Goal: Transaction & Acquisition: Purchase product/service

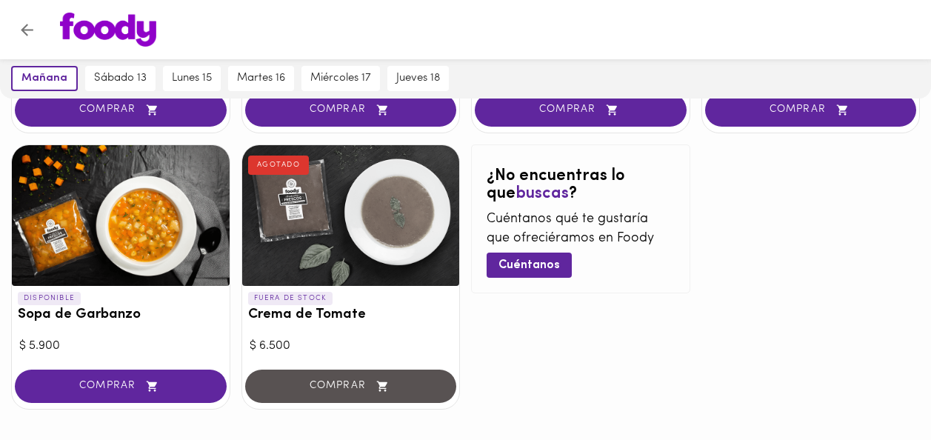
scroll to position [989, 0]
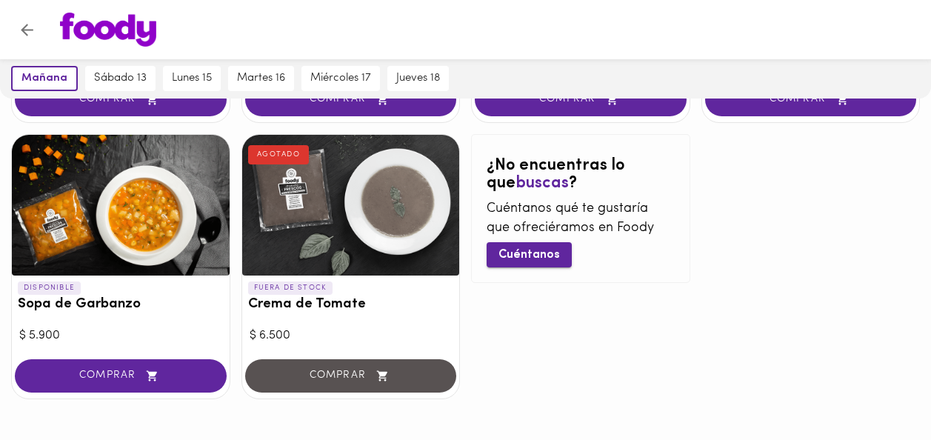
click at [527, 248] on span "Cuéntanos" at bounding box center [529, 255] width 61 height 14
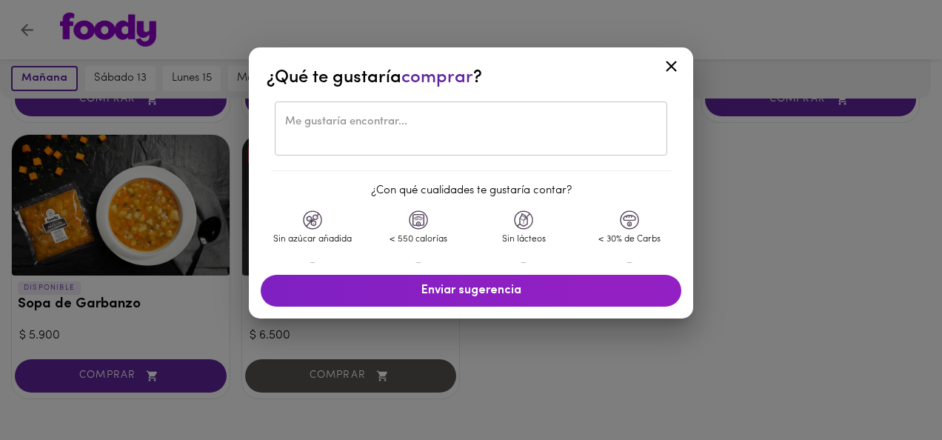
click at [435, 124] on textarea at bounding box center [471, 129] width 372 height 27
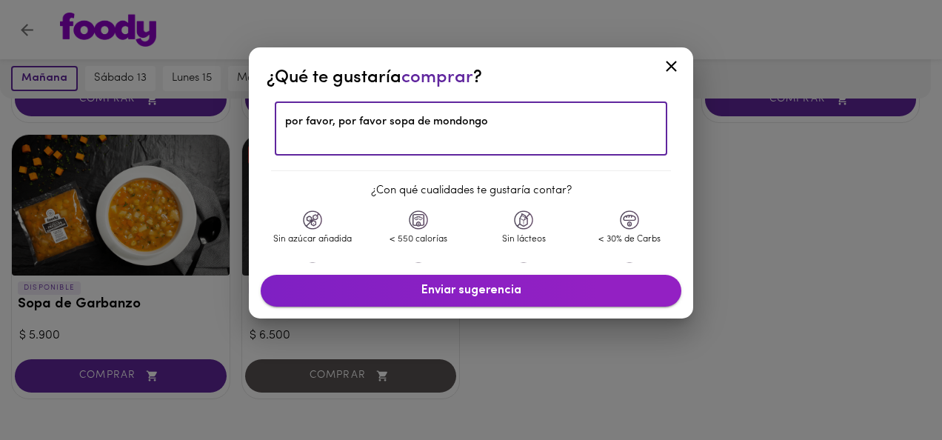
type textarea "por favor, por favor sopa de mondongo"
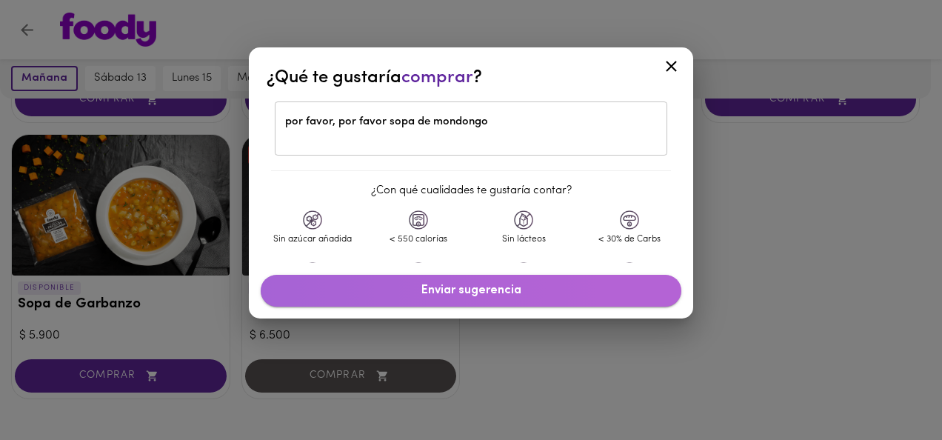
click at [396, 298] on button "Enviar sugerencia" at bounding box center [471, 291] width 421 height 32
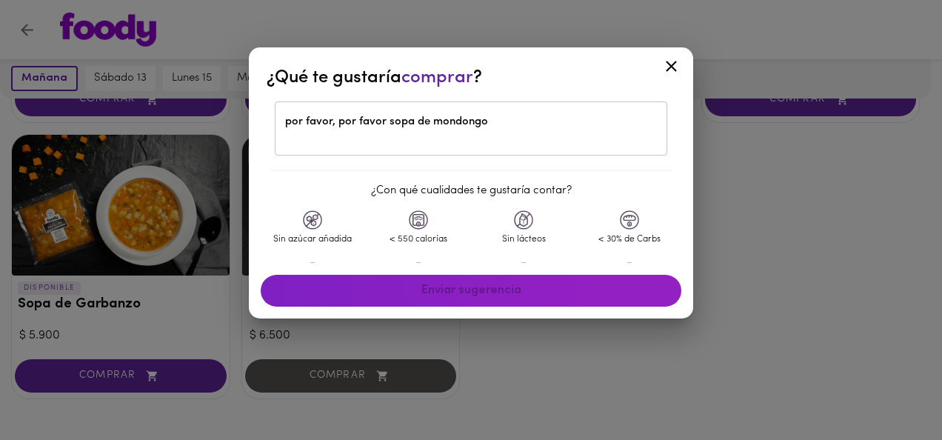
click at [670, 67] on icon at bounding box center [671, 66] width 11 height 11
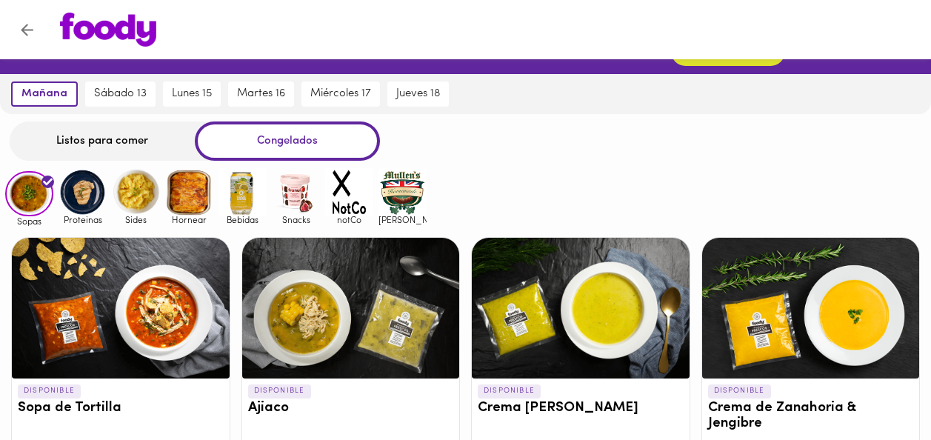
scroll to position [38, 0]
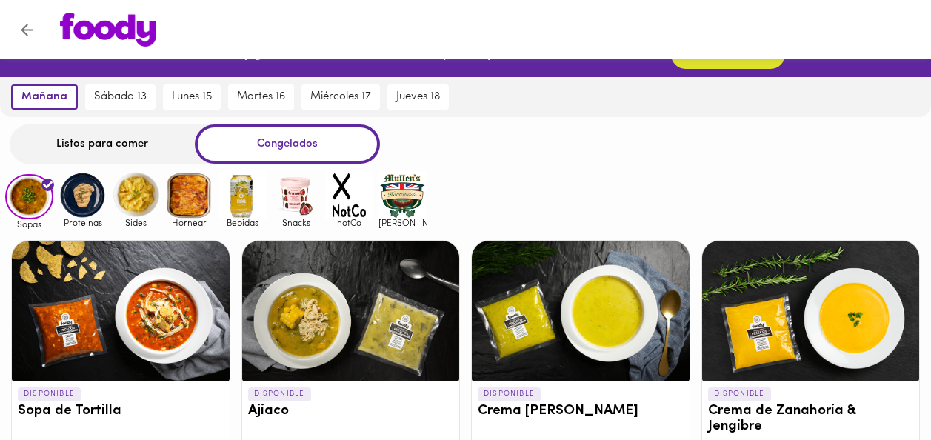
click at [21, 267] on div at bounding box center [121, 311] width 218 height 141
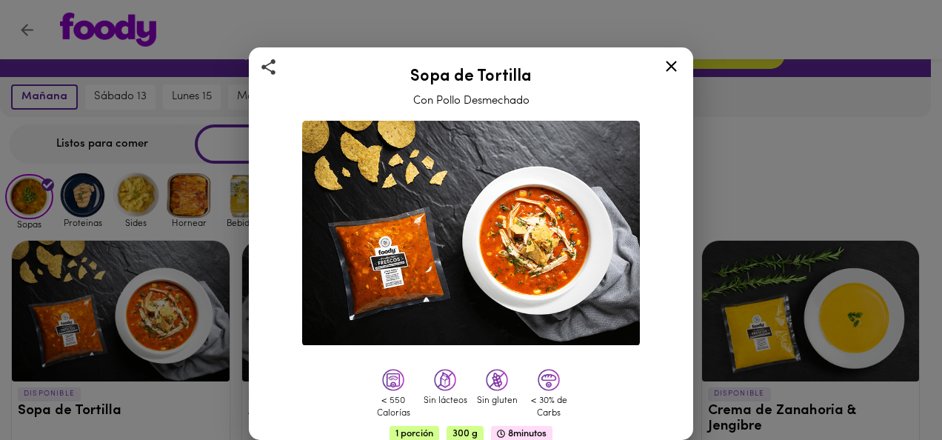
click at [61, 137] on div "Sopa de Tortilla Con Pollo Desmechado < 550 Calorías Sin lácteos Sin gluten < 3…" at bounding box center [471, 220] width 942 height 440
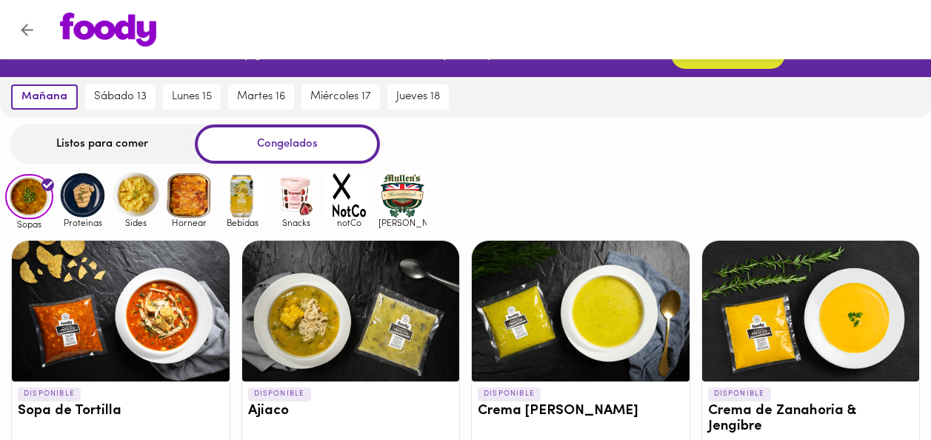
click at [72, 151] on div "Listos para comer" at bounding box center [102, 143] width 185 height 39
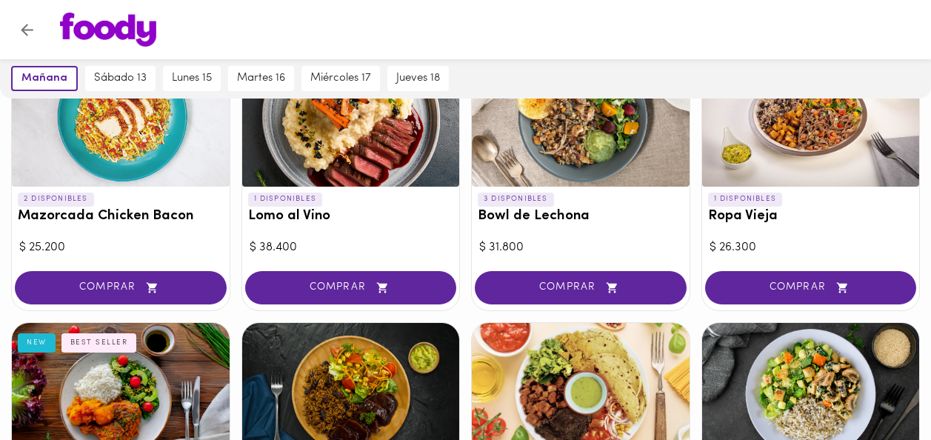
click at [13, 15] on div at bounding box center [465, 29] width 931 height 59
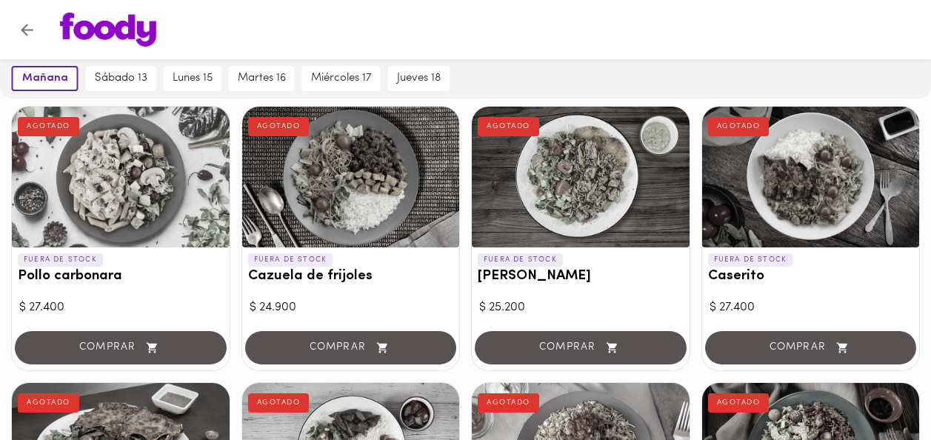
scroll to position [1236, 0]
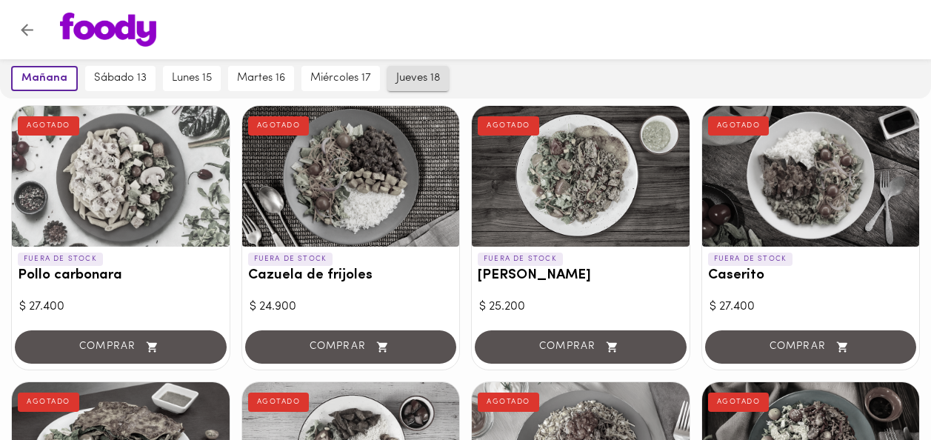
click at [423, 90] on button "jueves 18" at bounding box center [417, 78] width 61 height 25
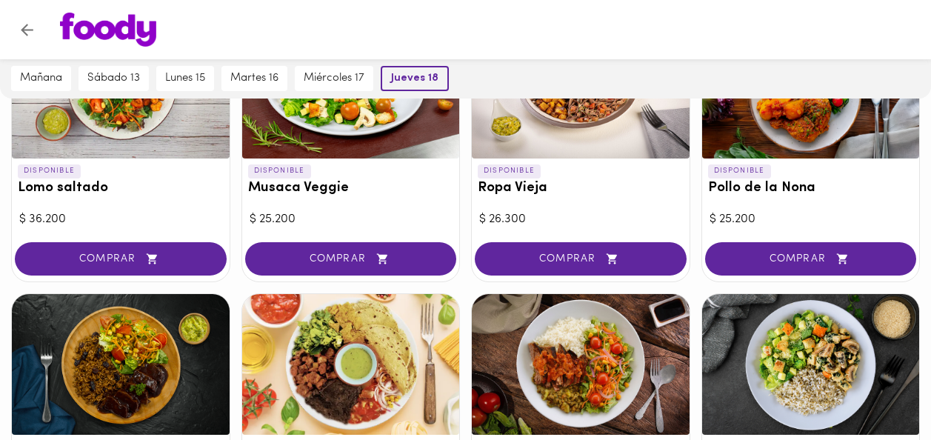
scroll to position [515, 0]
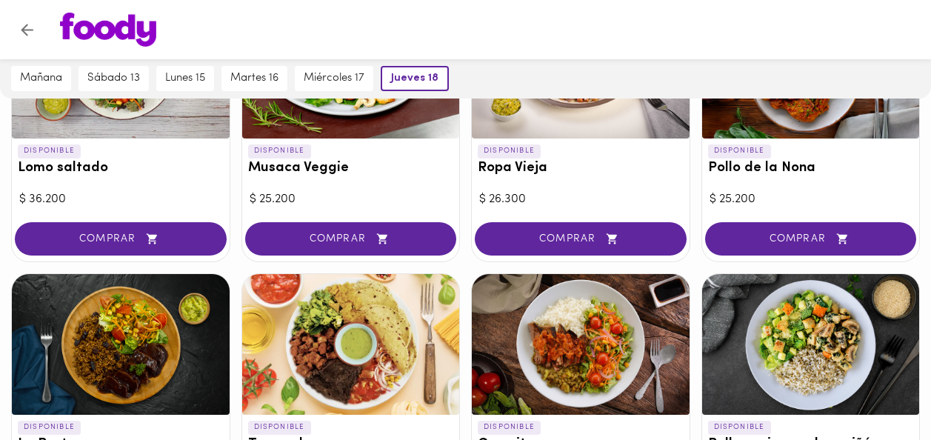
click at [26, 34] on icon "Volver" at bounding box center [27, 30] width 13 height 13
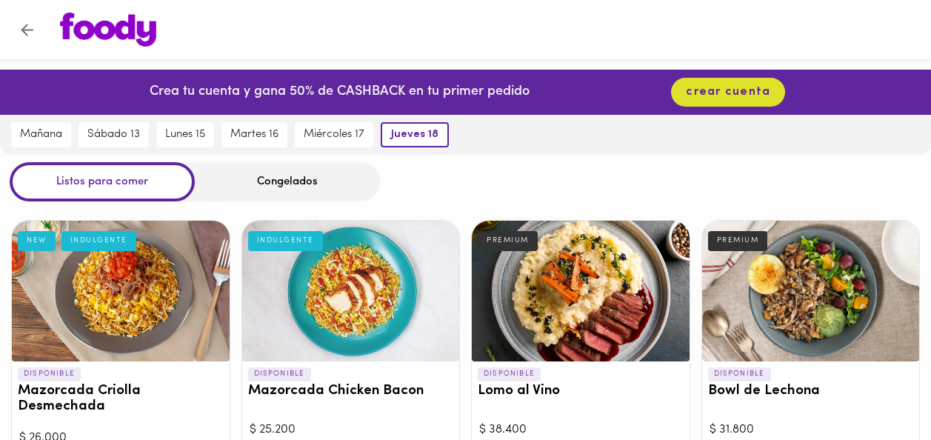
click at [269, 178] on div "Congelados" at bounding box center [287, 181] width 185 height 39
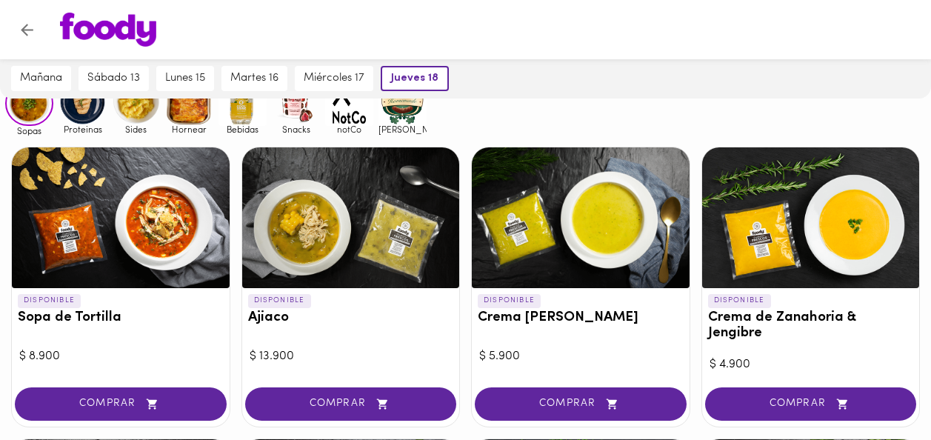
scroll to position [132, 0]
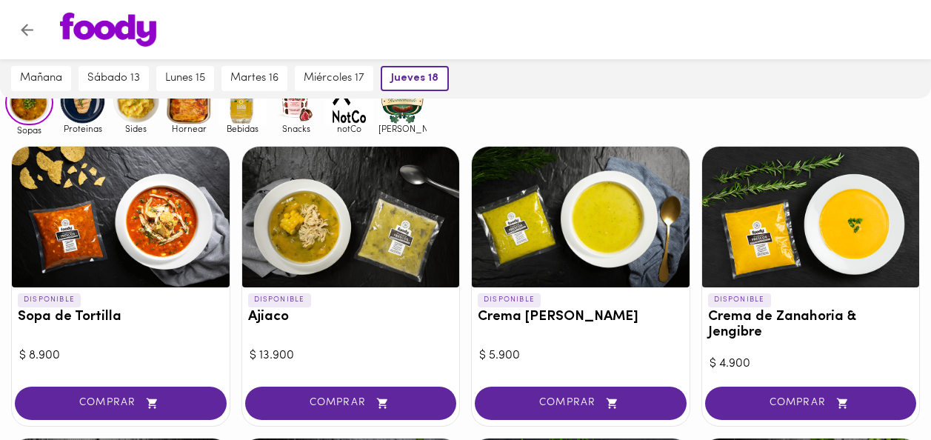
click at [73, 397] on span "COMPRAR" at bounding box center [120, 403] width 175 height 13
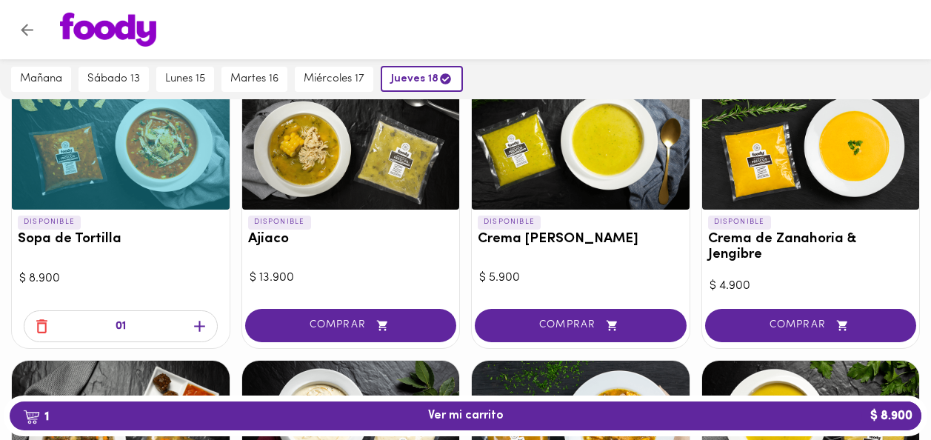
scroll to position [229, 0]
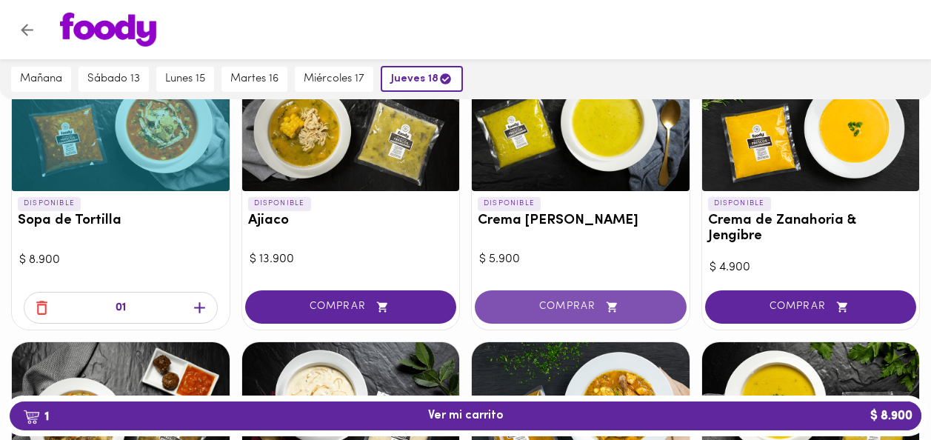
click at [561, 301] on span "COMPRAR" at bounding box center [580, 307] width 175 height 13
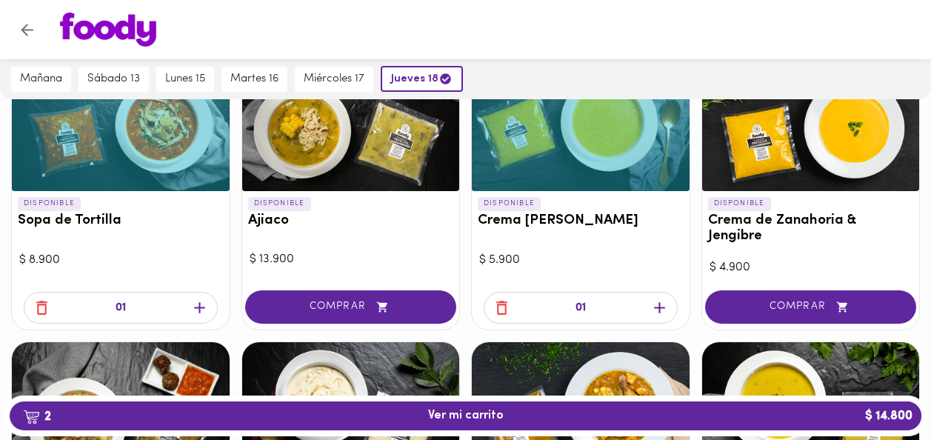
click at [84, 234] on div "DISPONIBLE Sopa de Tortilla" at bounding box center [121, 215] width 218 height 49
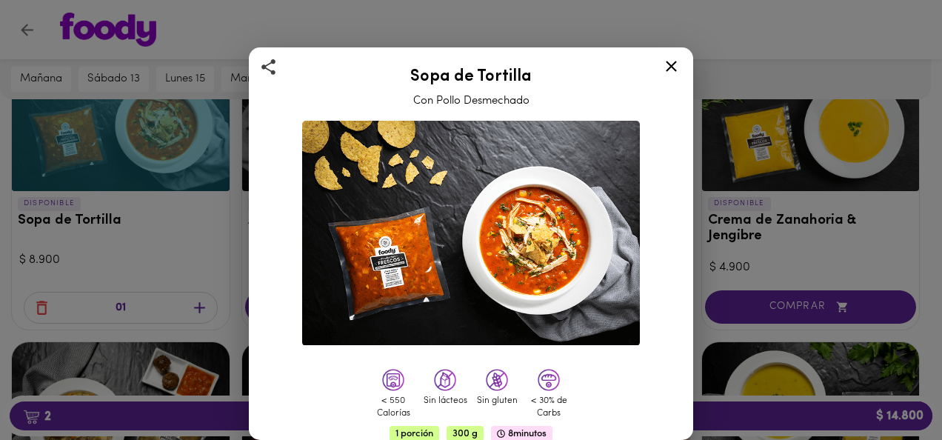
click at [37, 48] on div "Sopa de Tortilla Con Pollo Desmechado < 550 Calorías Sin lácteos Sin gluten < 3…" at bounding box center [471, 220] width 942 height 440
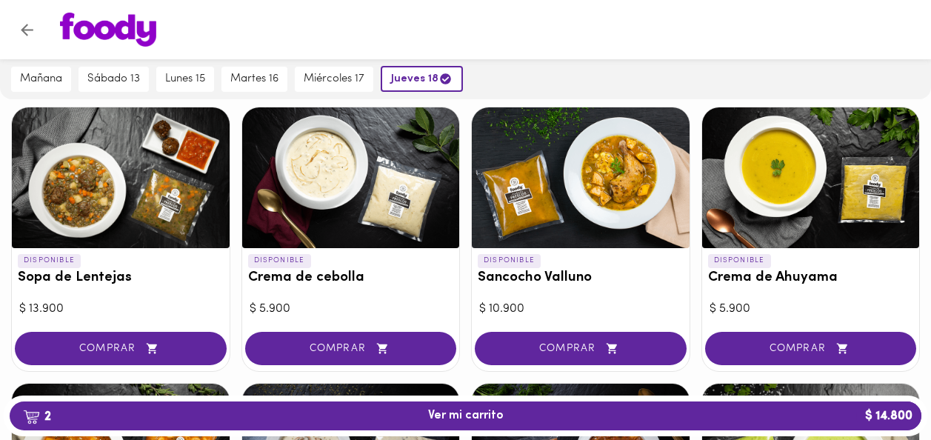
scroll to position [464, 0]
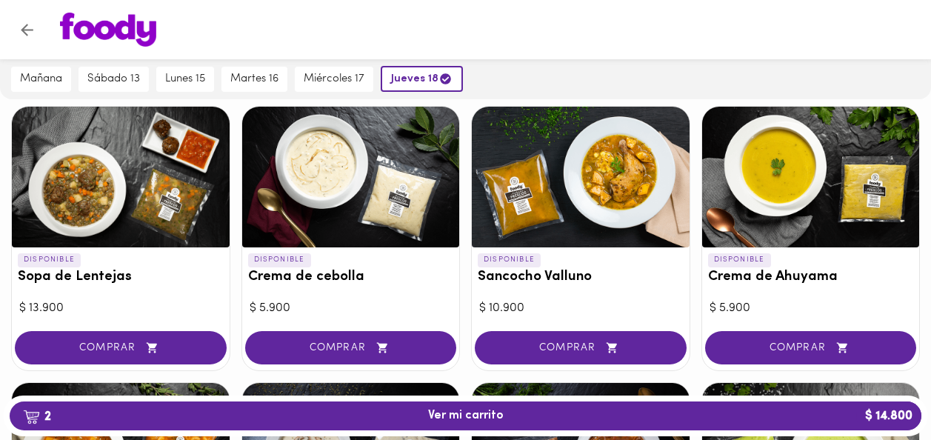
click at [766, 341] on span "COMPRAR" at bounding box center [811, 347] width 175 height 13
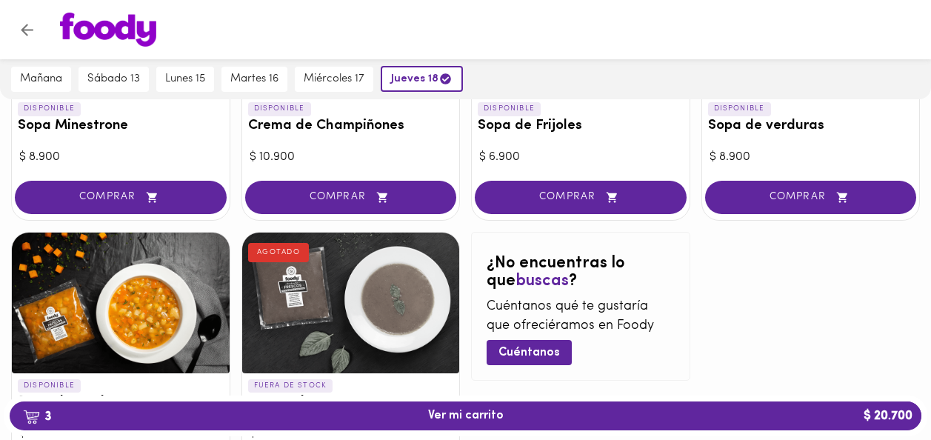
scroll to position [891, 0]
